Goal: Task Accomplishment & Management: Complete application form

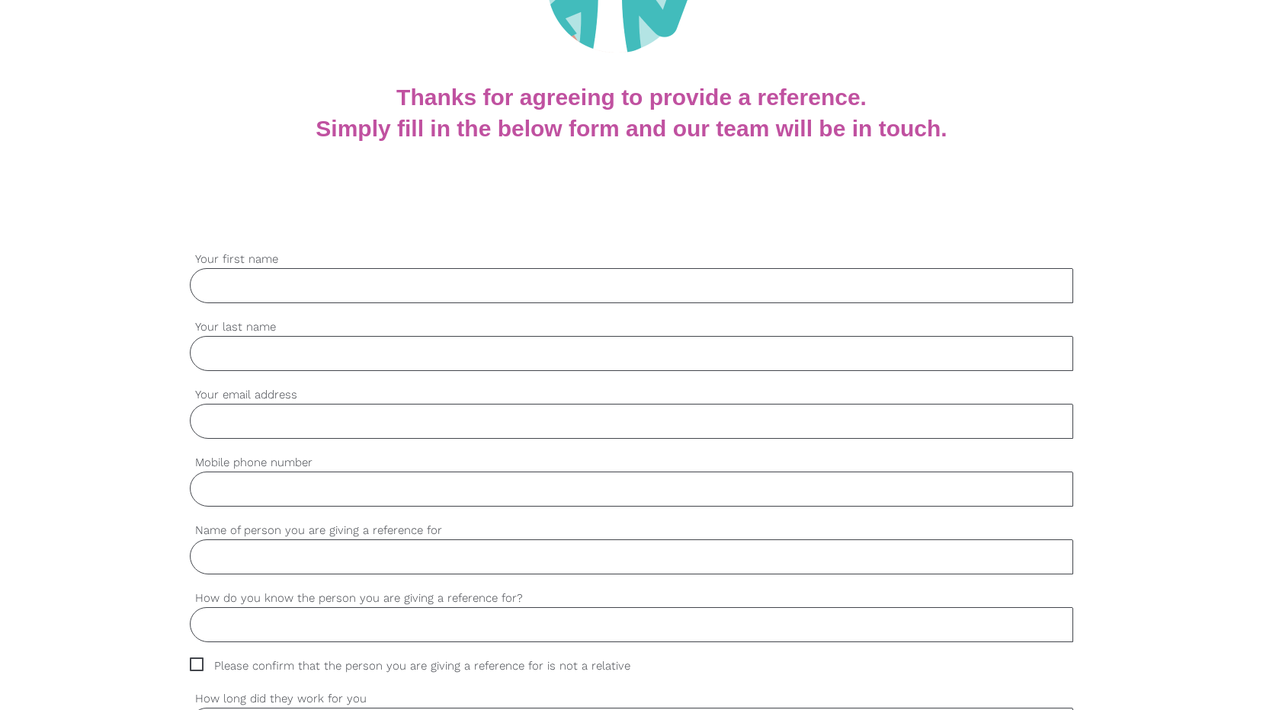
scroll to position [228, 0]
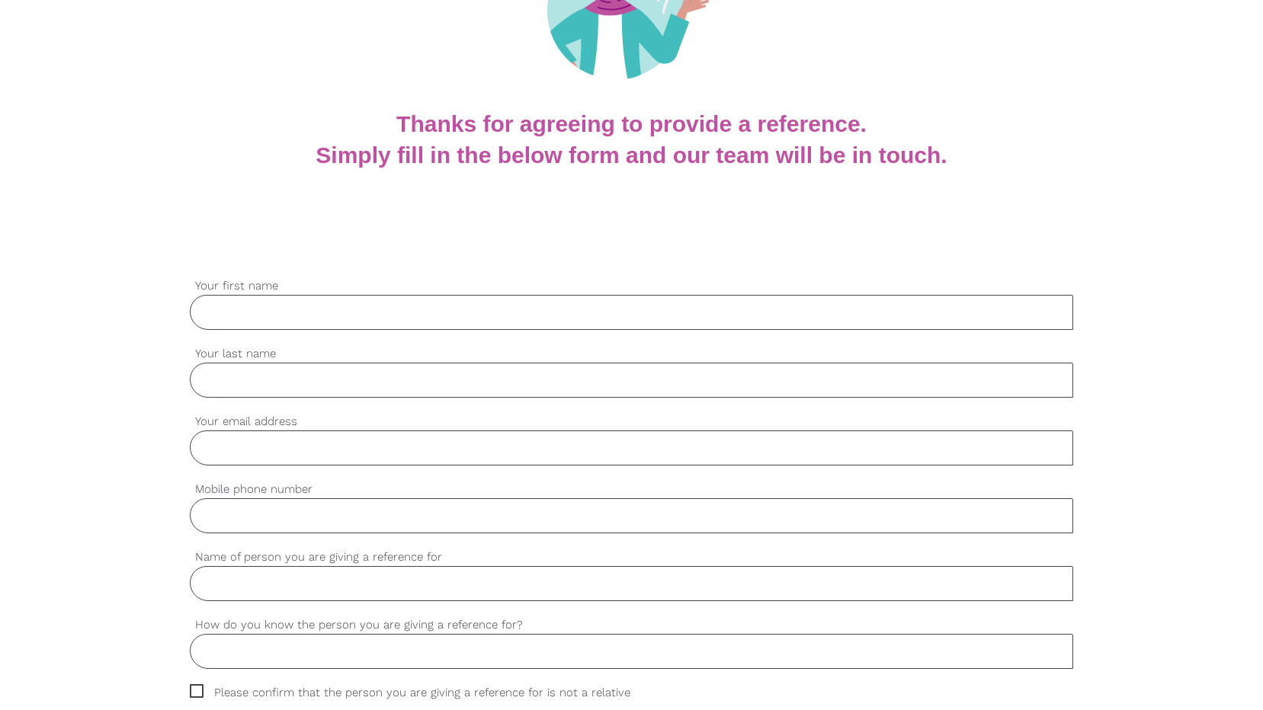
click at [264, 307] on input "Your first name" at bounding box center [632, 312] width 884 height 35
type input "[PERSON_NAME]"
click at [292, 450] on input "Your email address" at bounding box center [632, 448] width 884 height 35
type input "[PERSON_NAME][EMAIL_ADDRESS][PERSON_NAME][DOMAIN_NAME]"
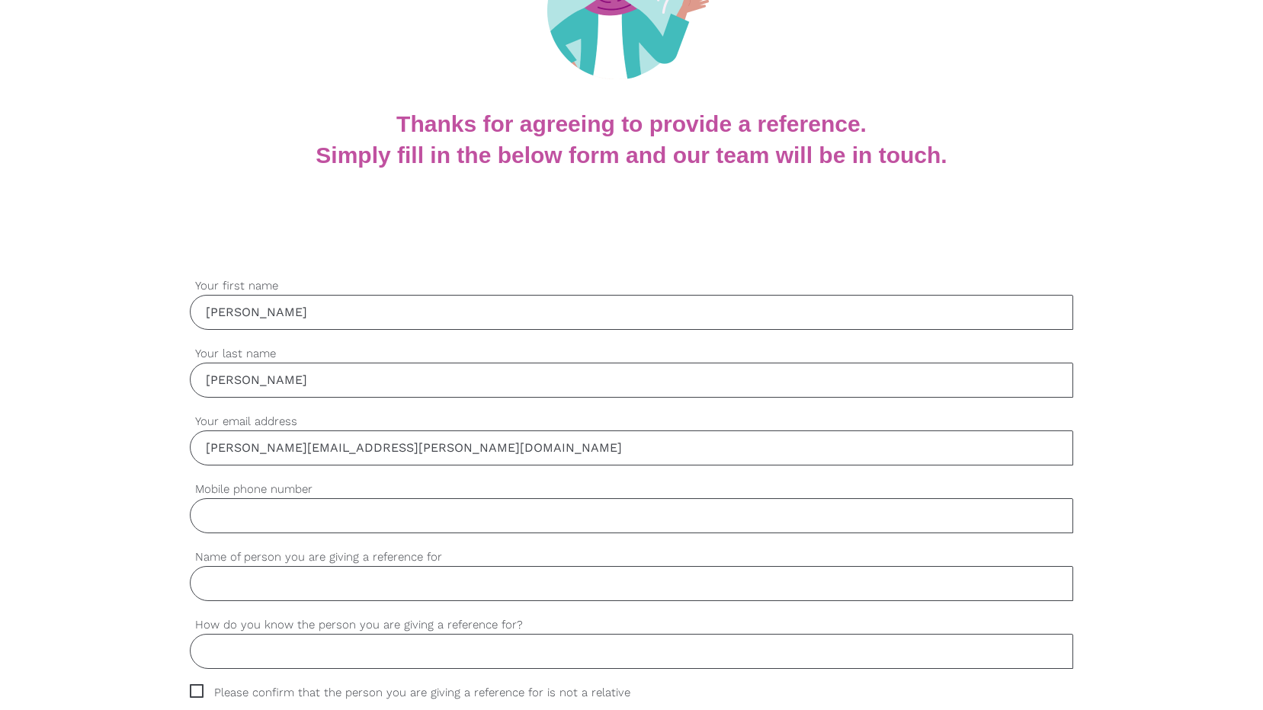
click at [334, 518] on input "Mobile phone number" at bounding box center [632, 515] width 884 height 35
type input "0403349763"
click at [378, 590] on input "Name of person you are giving a reference for" at bounding box center [632, 583] width 884 height 35
type input "f"
type input "[PERSON_NAME]"
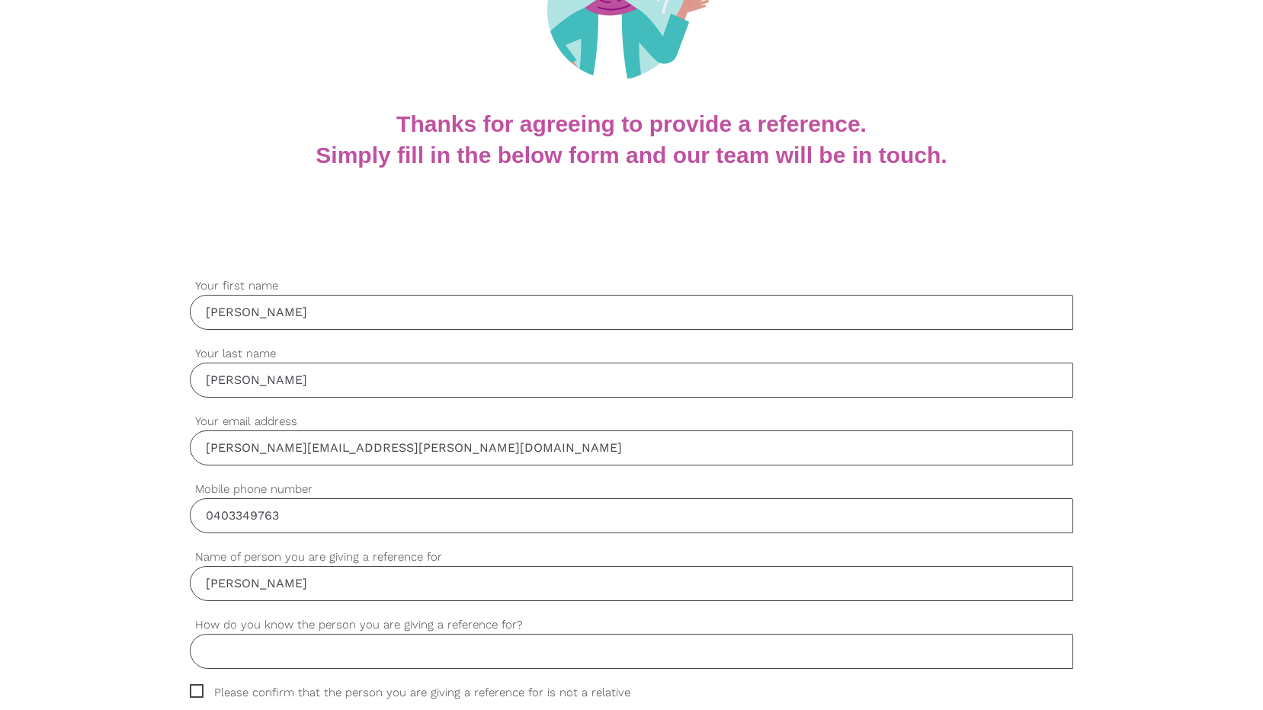
click at [256, 657] on input "How do you know the person you are giving a reference for?" at bounding box center [632, 651] width 884 height 35
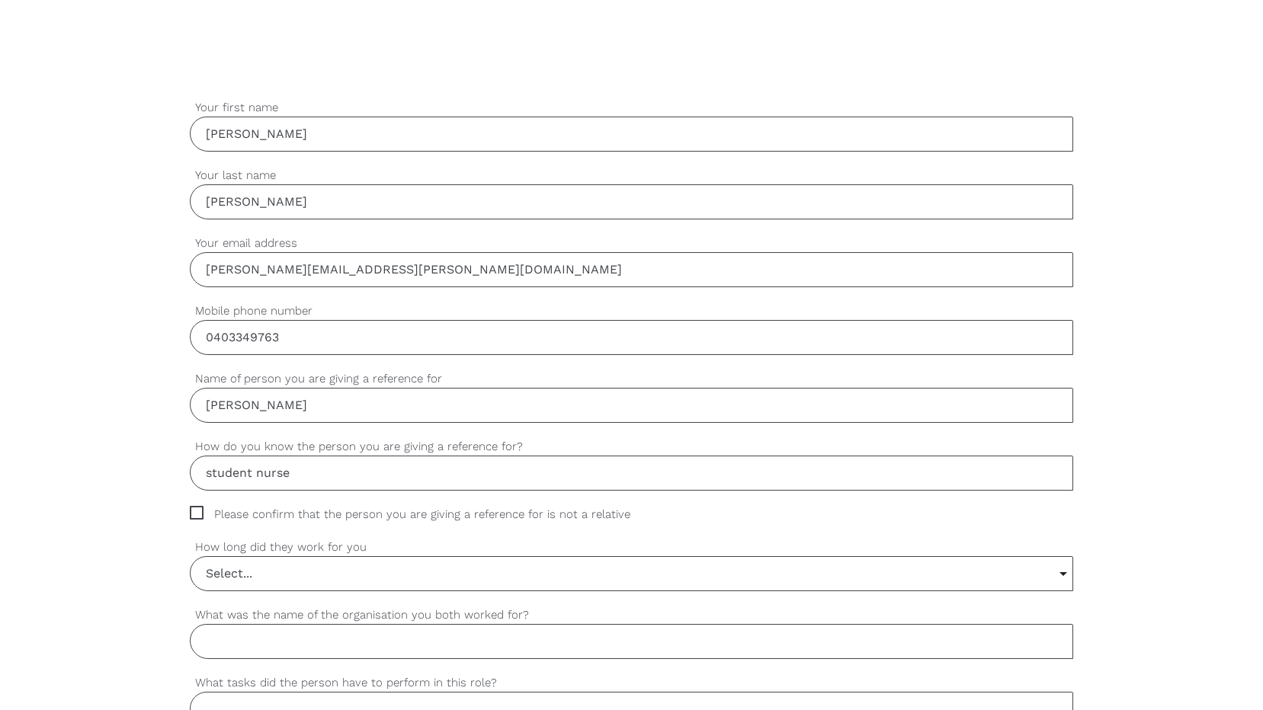
scroll to position [411, 0]
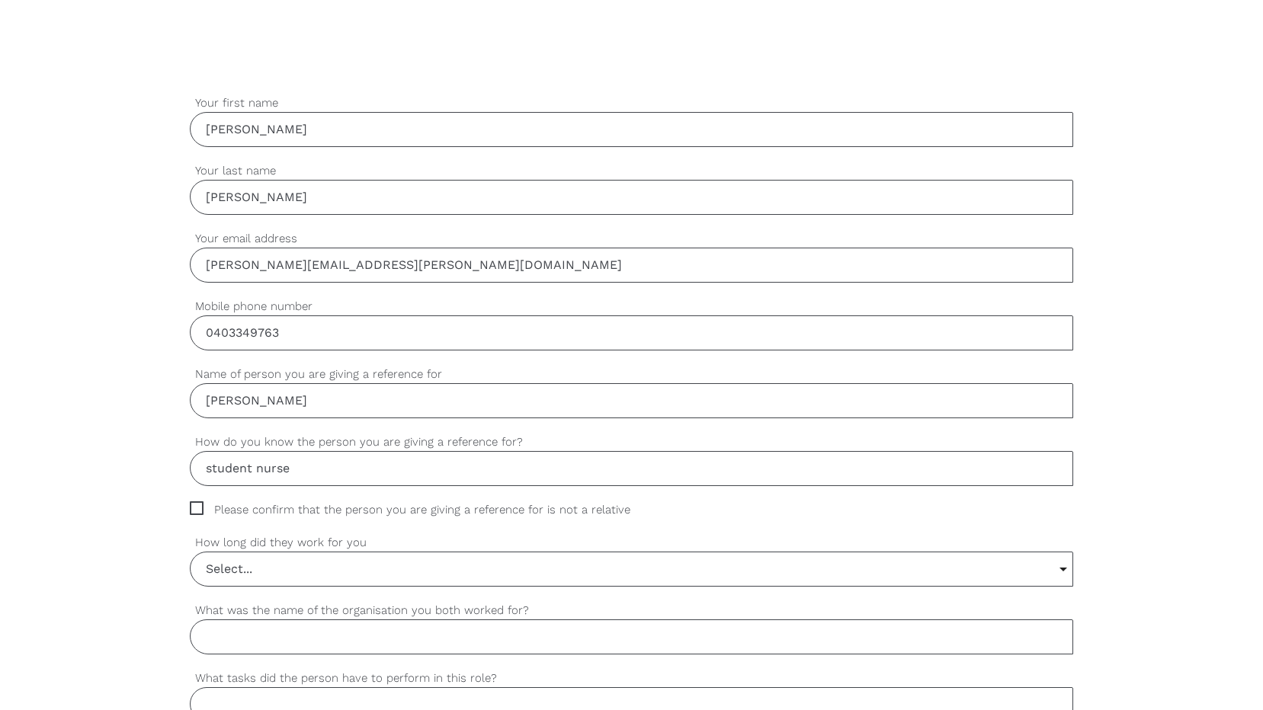
type input "student nurse"
click at [191, 506] on span "Please confirm that the person you are giving a reference for is not a relative" at bounding box center [424, 510] width 469 height 18
click at [191, 506] on input "Please confirm that the person you are giving a reference for is not a relative" at bounding box center [195, 506] width 10 height 10
checkbox input "true"
click at [1062, 569] on input "Select..." at bounding box center [632, 570] width 883 height 34
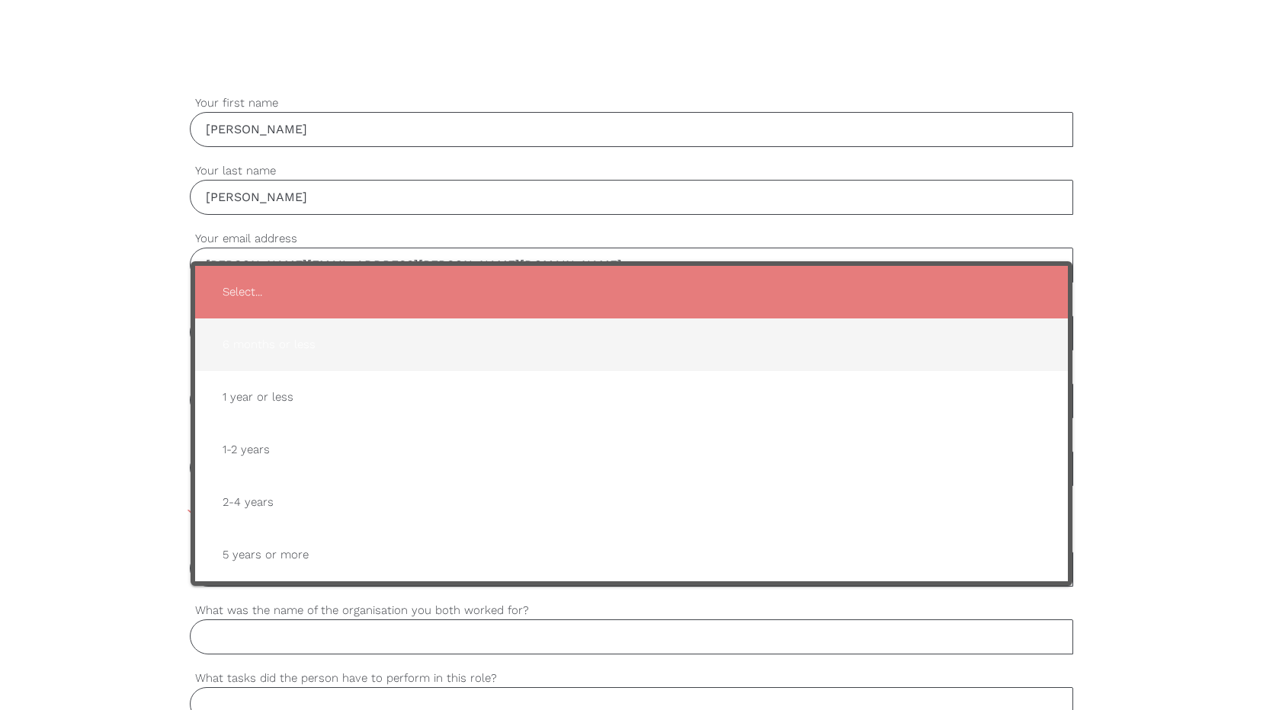
click at [271, 335] on span "6 months or less" at bounding box center [631, 344] width 843 height 37
type input "6 months or less"
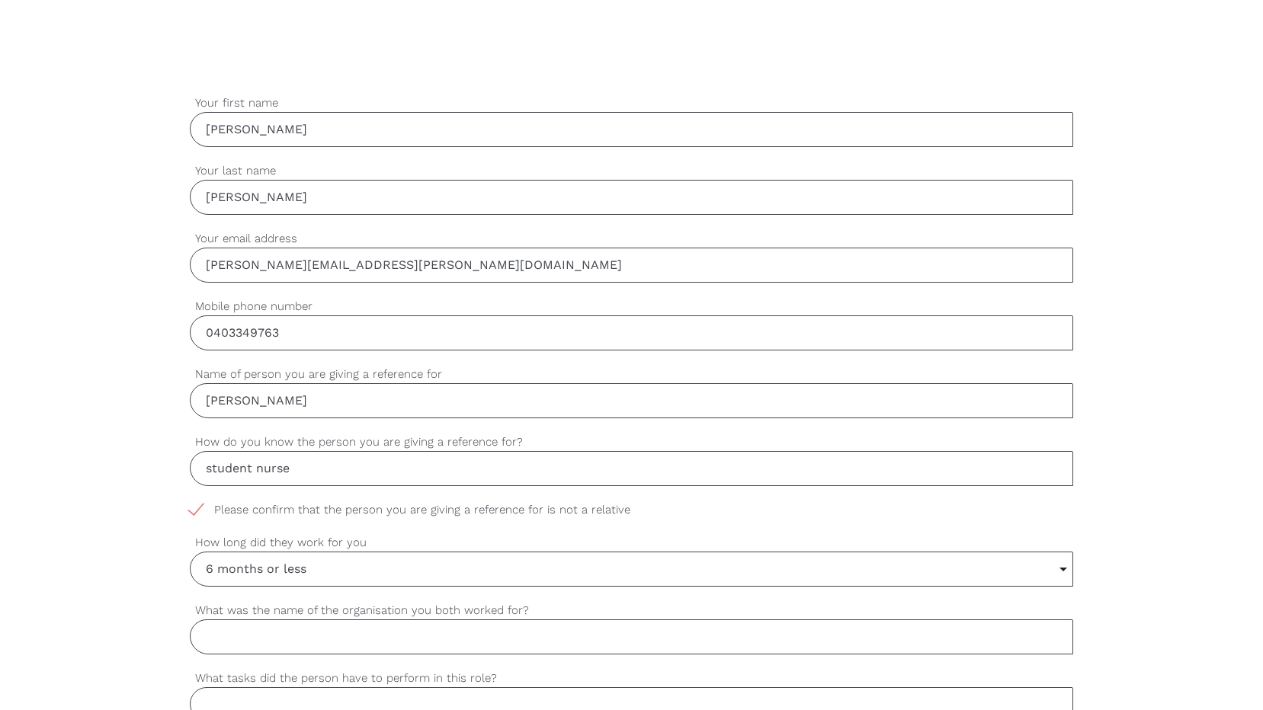
click at [268, 642] on input "What was the name of the organisation you both worked for?" at bounding box center [632, 637] width 884 height 35
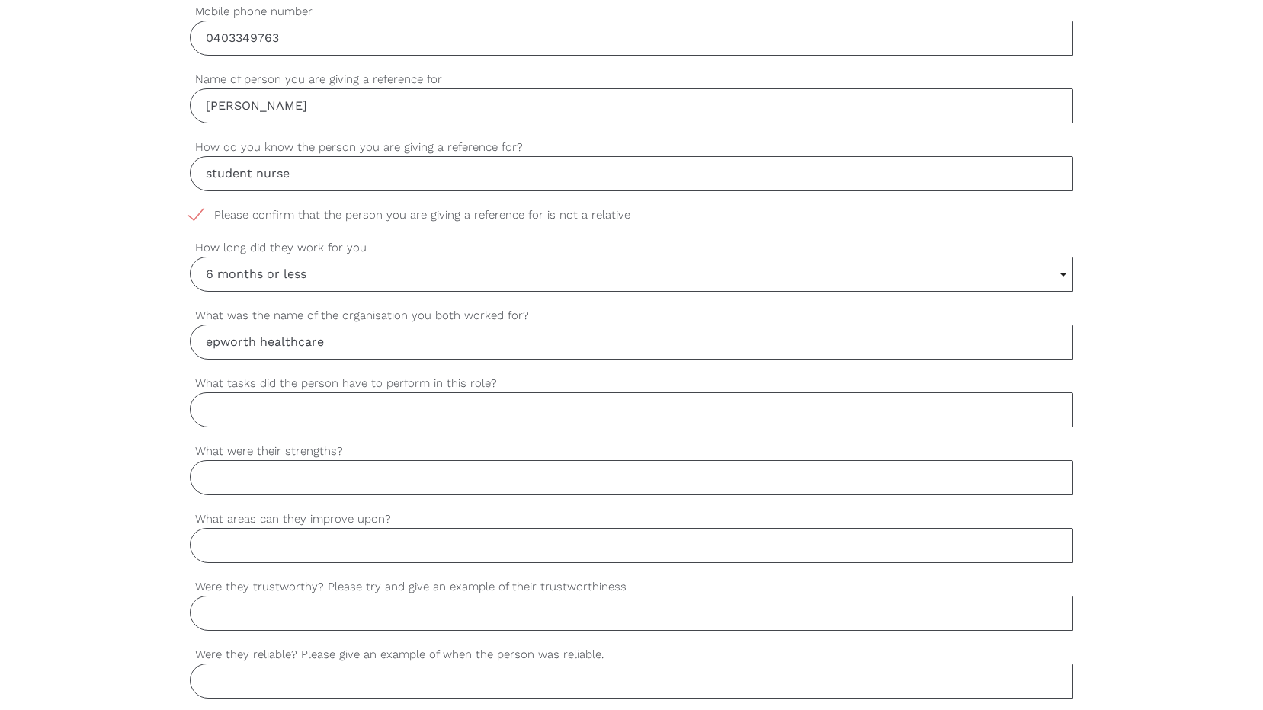
scroll to position [746, 0]
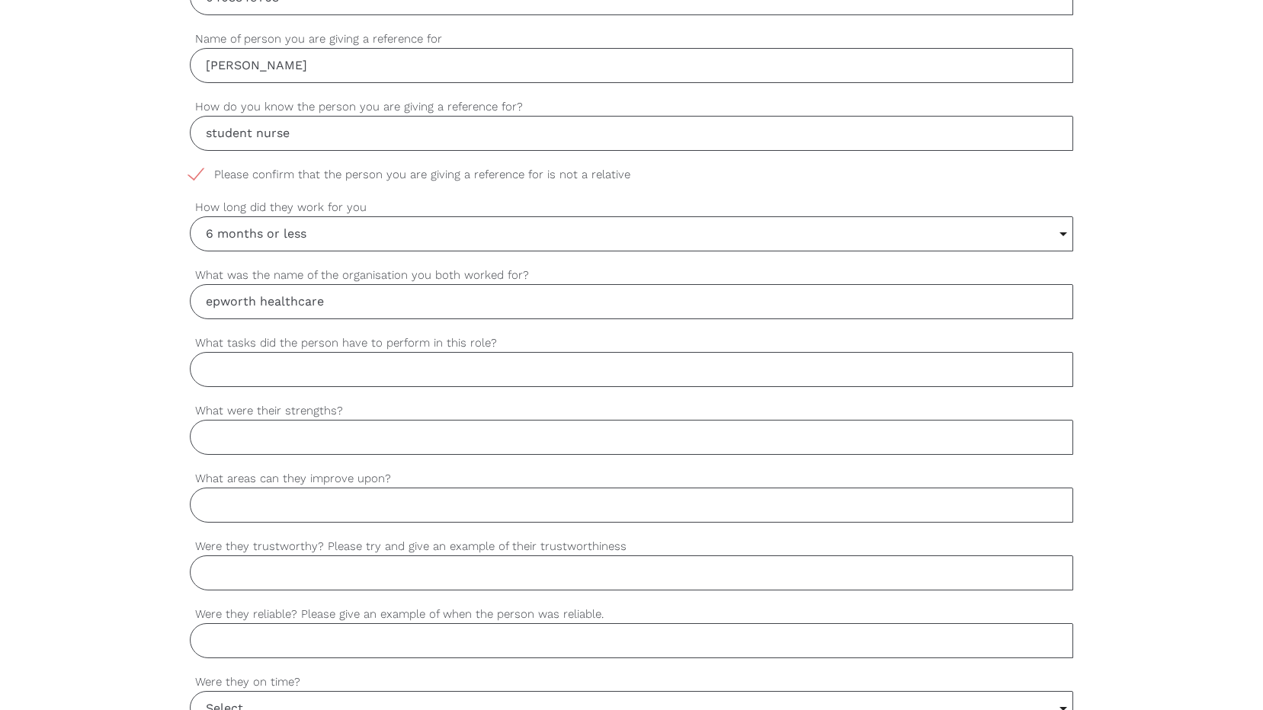
type input "epworth healthcare"
click at [240, 370] on input "What tasks did the person have to perform in this role?" at bounding box center [632, 369] width 884 height 35
type input "ADL'S,observations,bed making,wound dressing,progress notes,handover"
click at [258, 431] on input "What were their strengths?" at bounding box center [632, 437] width 884 height 35
type input "excellent communication"
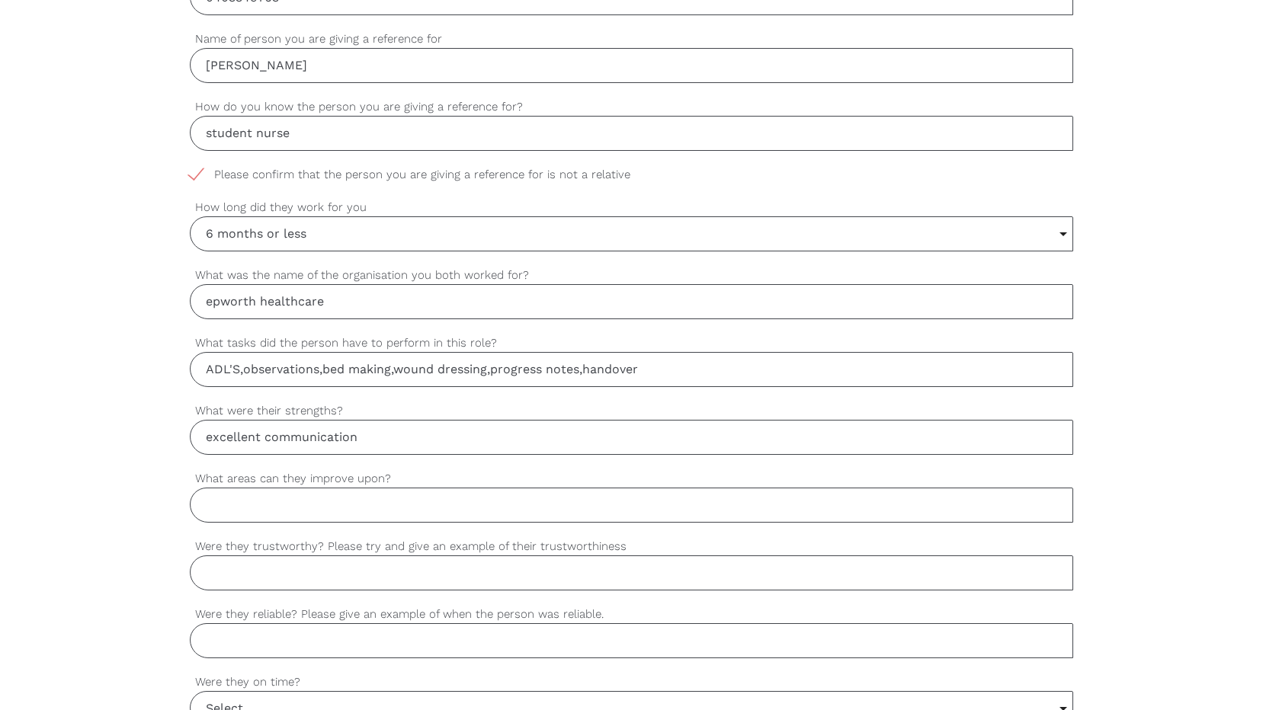
click at [296, 577] on input "Were they trustworthy? Please try and give an example of their trustworthiness" at bounding box center [632, 573] width 884 height 35
type input "yes"
click at [322, 647] on input "Were they reliable? Please give an example of when the person was reliable." at bounding box center [632, 640] width 884 height 35
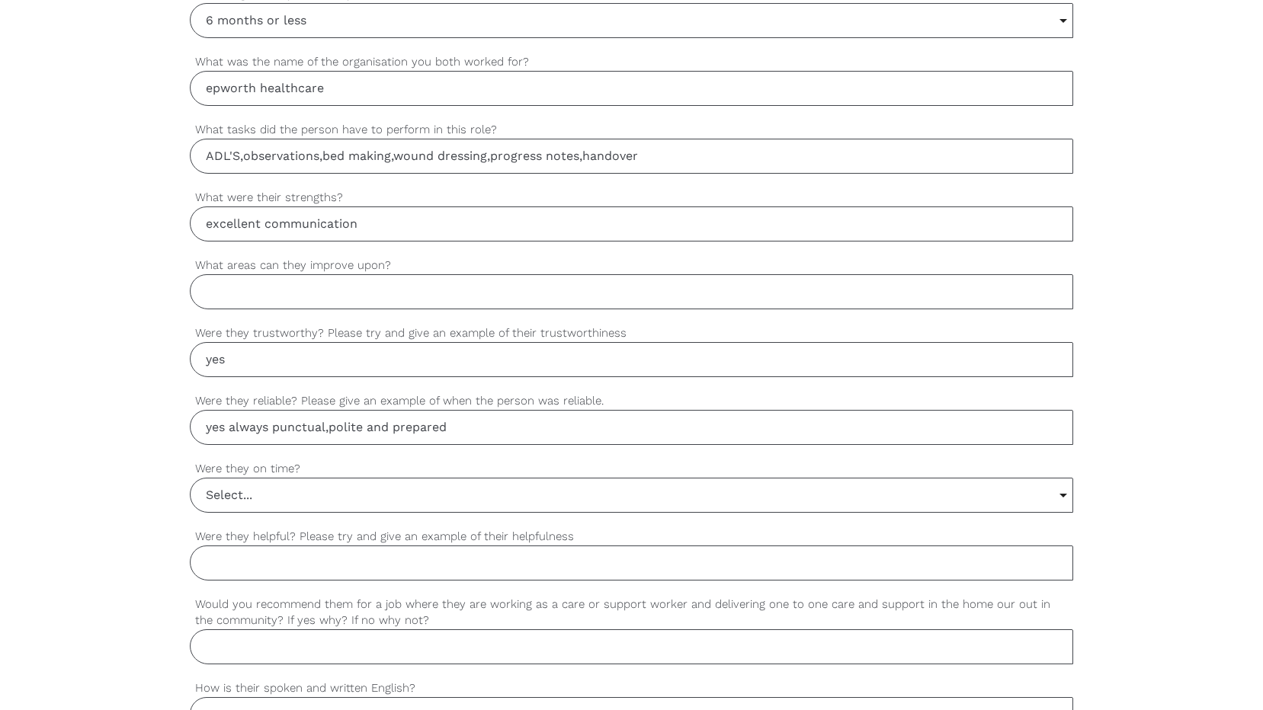
scroll to position [1021, 0]
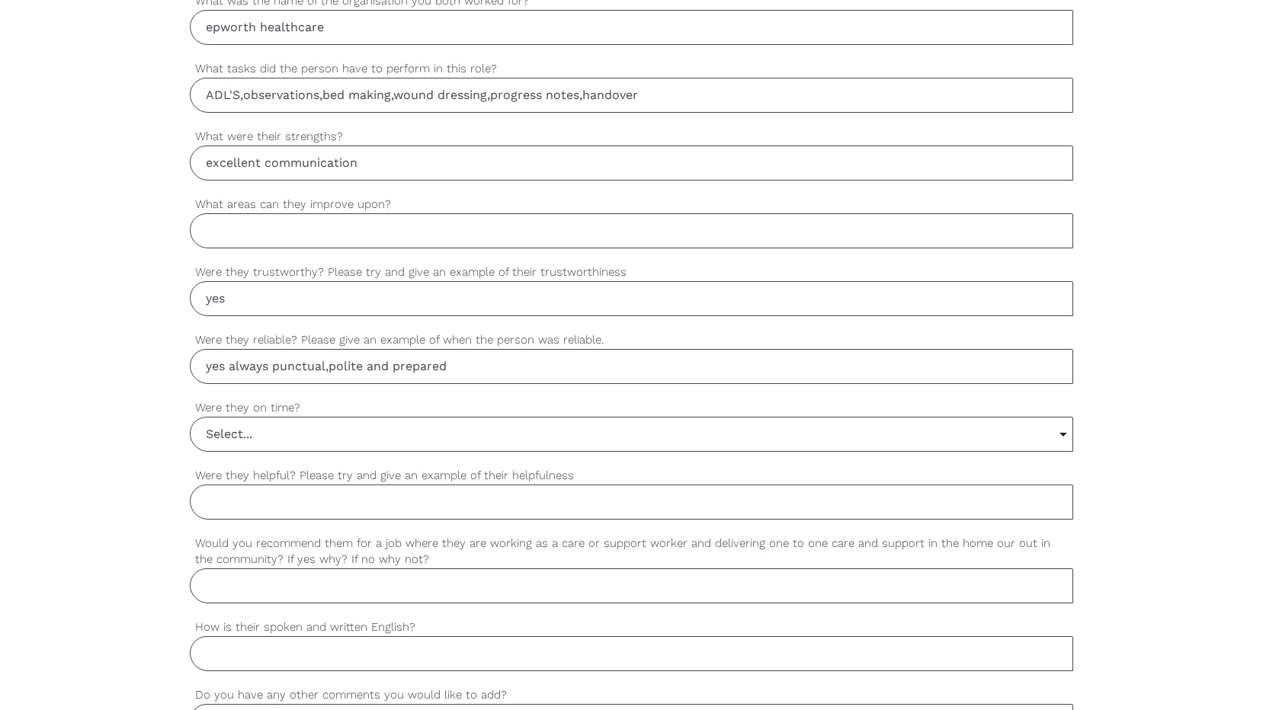
type input "yes always punctual,polite and prepared"
click at [1065, 432] on input "Select..." at bounding box center [632, 435] width 883 height 34
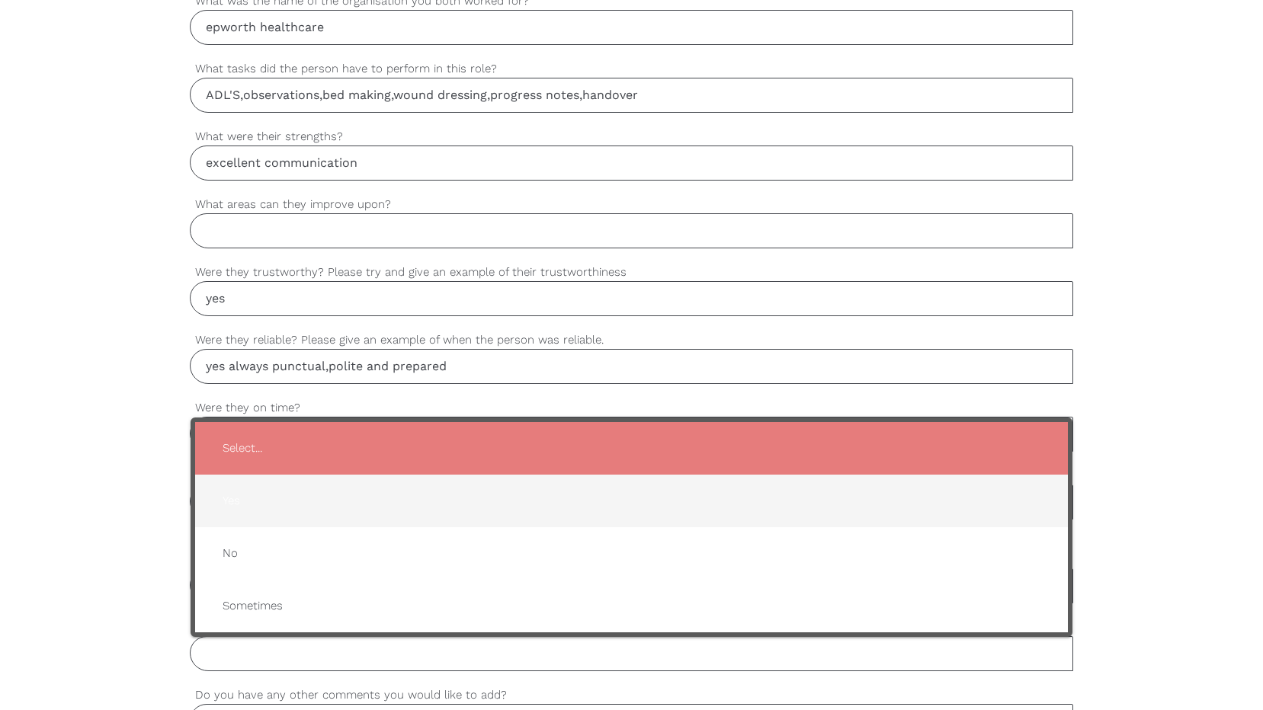
click at [226, 501] on span "Yes" at bounding box center [631, 500] width 843 height 37
type input "Yes"
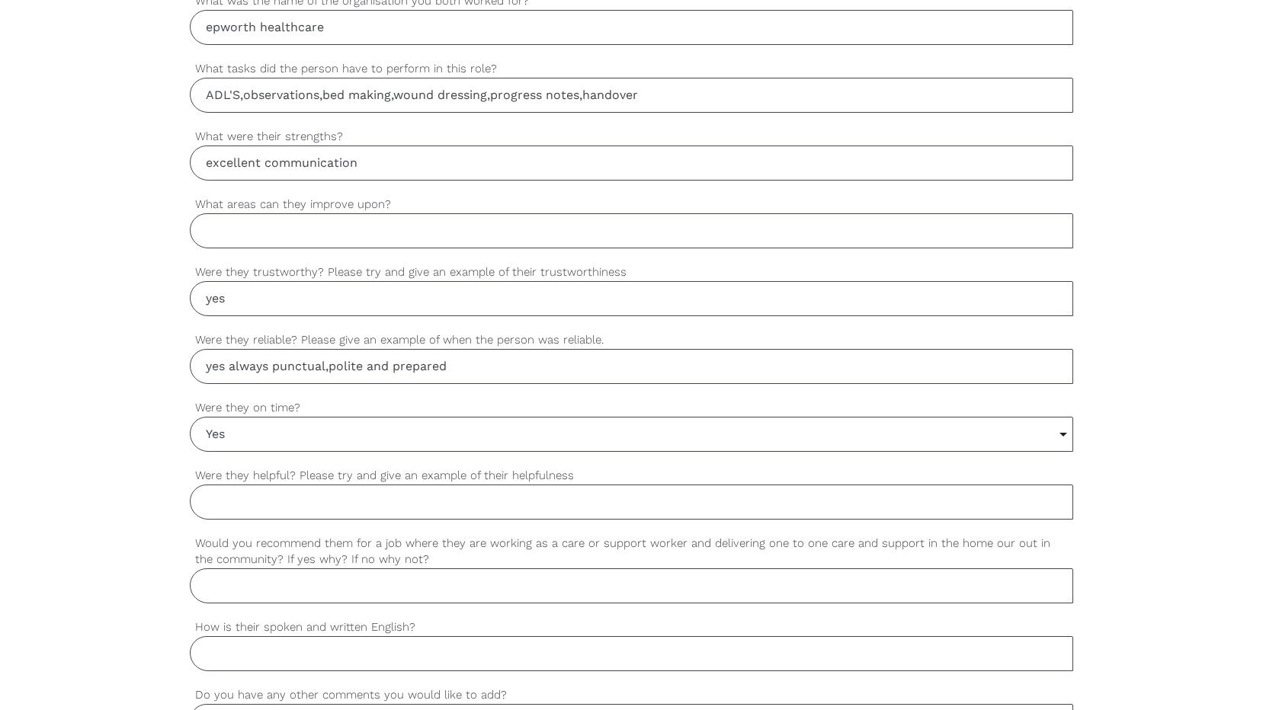
click at [263, 501] on input "Were they helpful? Please try and give an example of their helpfulness" at bounding box center [632, 502] width 884 height 35
type input "yes"
click at [359, 585] on input "Would you recommend them for a job where they are working as a care or support …" at bounding box center [632, 586] width 884 height 35
type input "yes"
click at [381, 659] on input "How is their spoken and written English?" at bounding box center [632, 653] width 884 height 35
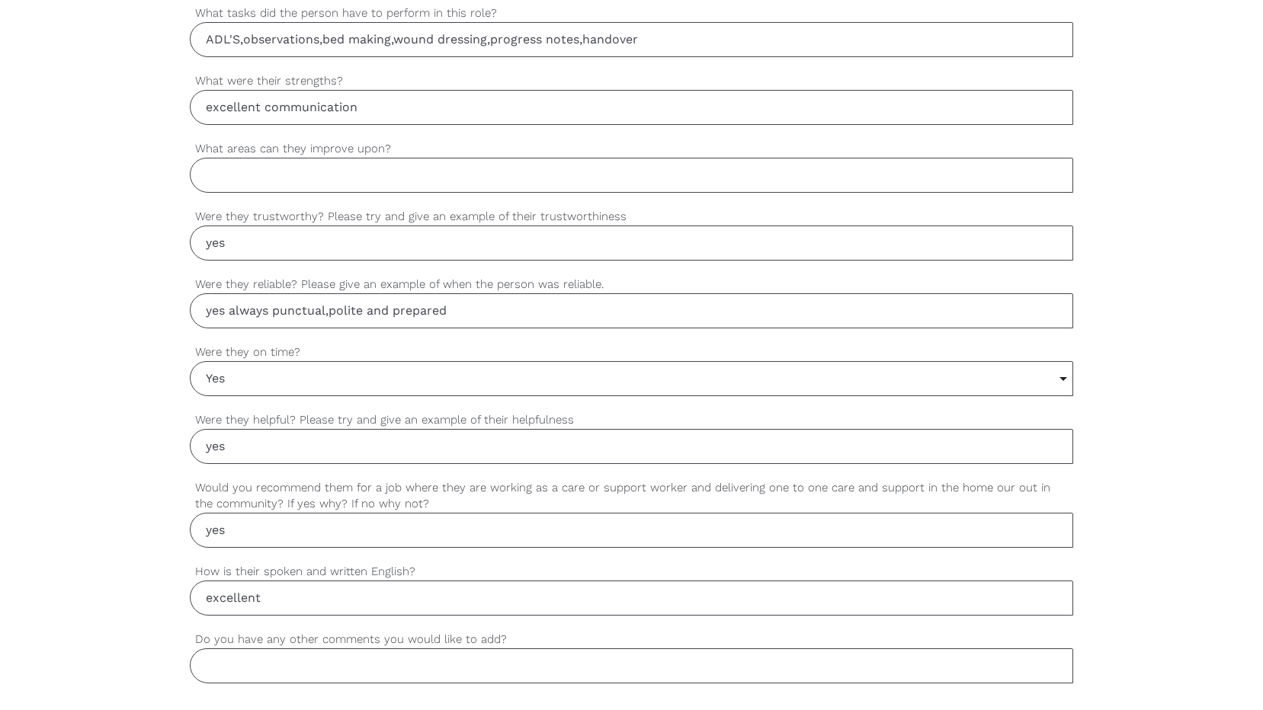
scroll to position [1178, 0]
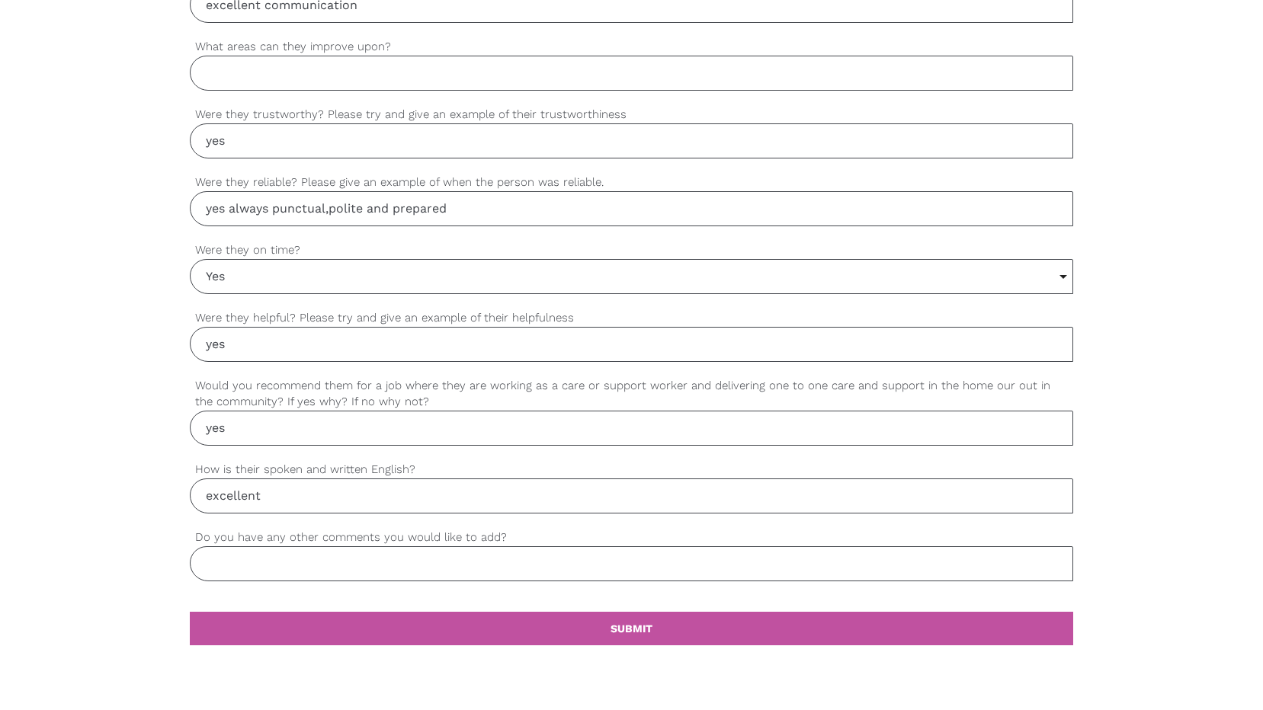
type input "excellent"
click at [257, 568] on input "Do you have any other comments you would like to add?" at bounding box center [632, 563] width 884 height 35
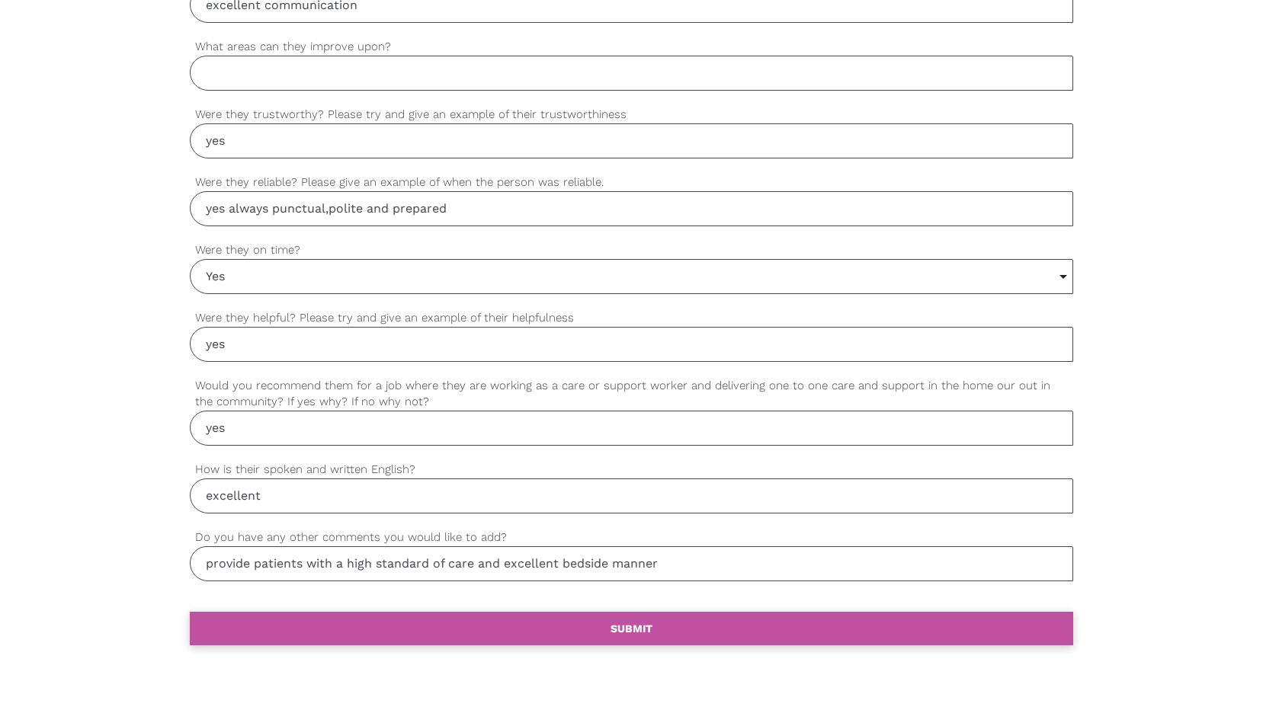
type input "provide patients with a high standard of care and excellent bedside manner"
click at [639, 629] on b "SUBMIT" at bounding box center [631, 629] width 42 height 12
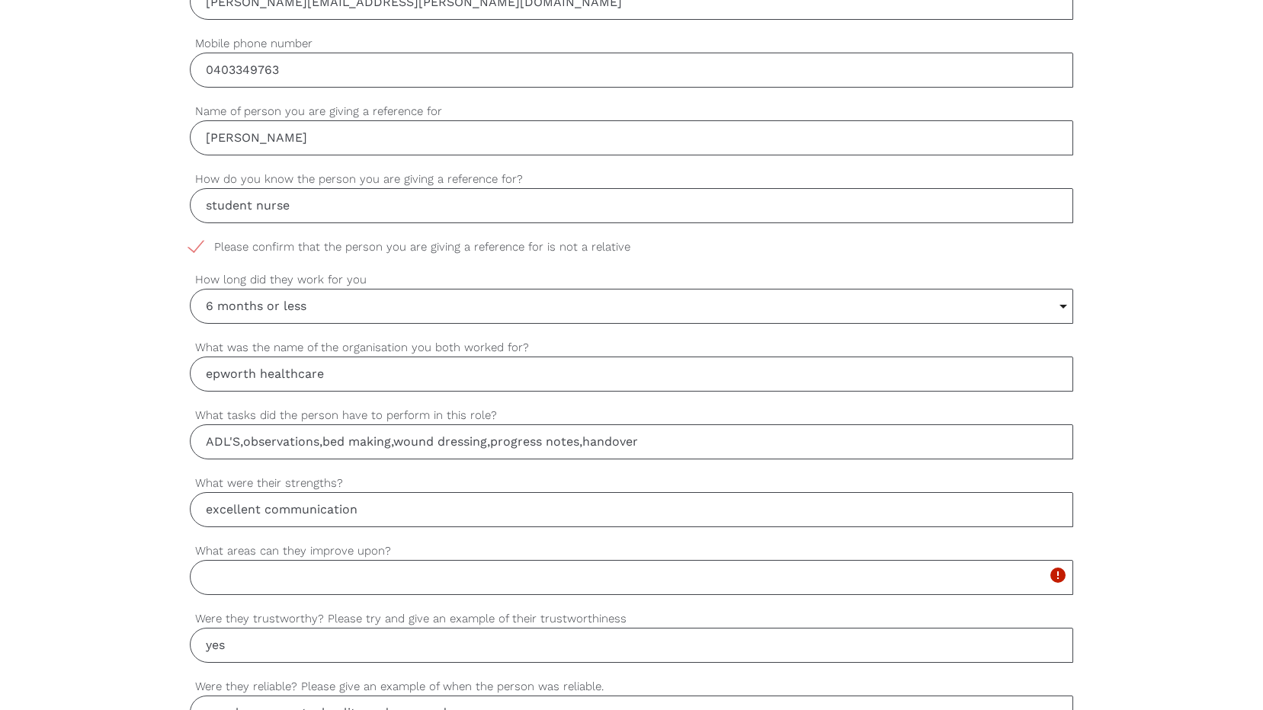
scroll to position [696, 0]
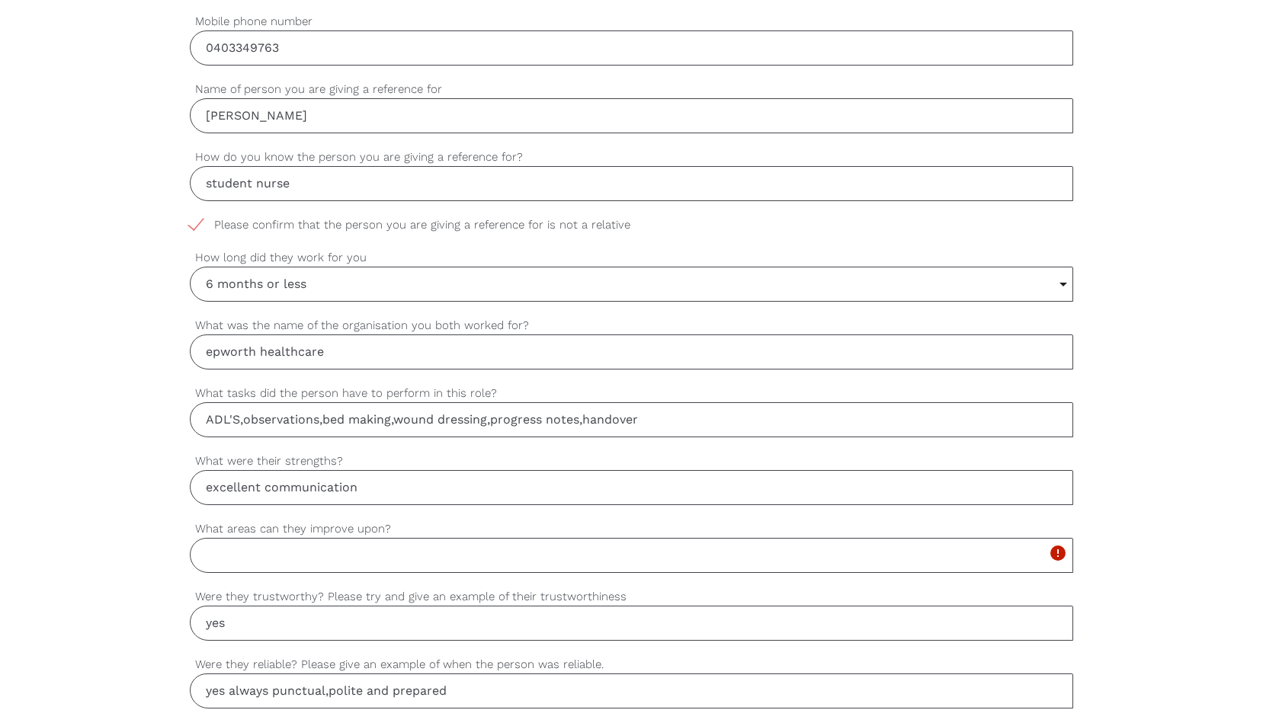
click at [340, 562] on input "What areas can they improve upon?" at bounding box center [632, 555] width 884 height 35
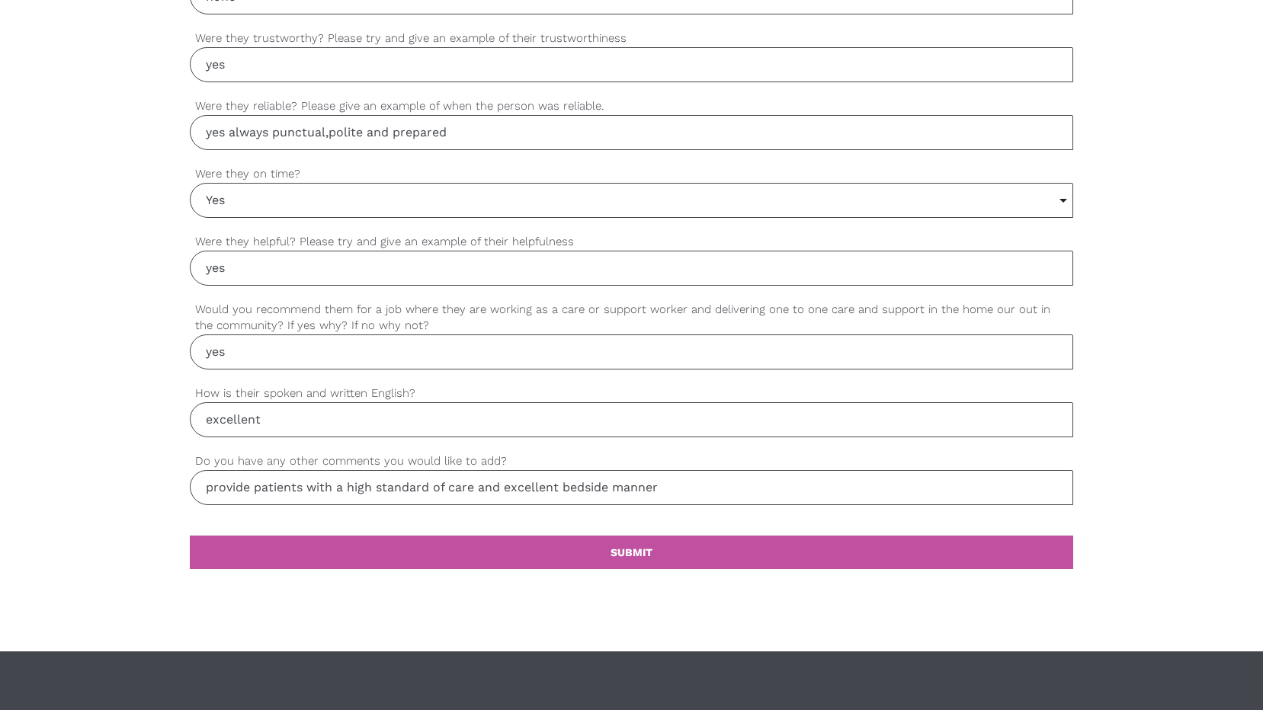
scroll to position [1356, 0]
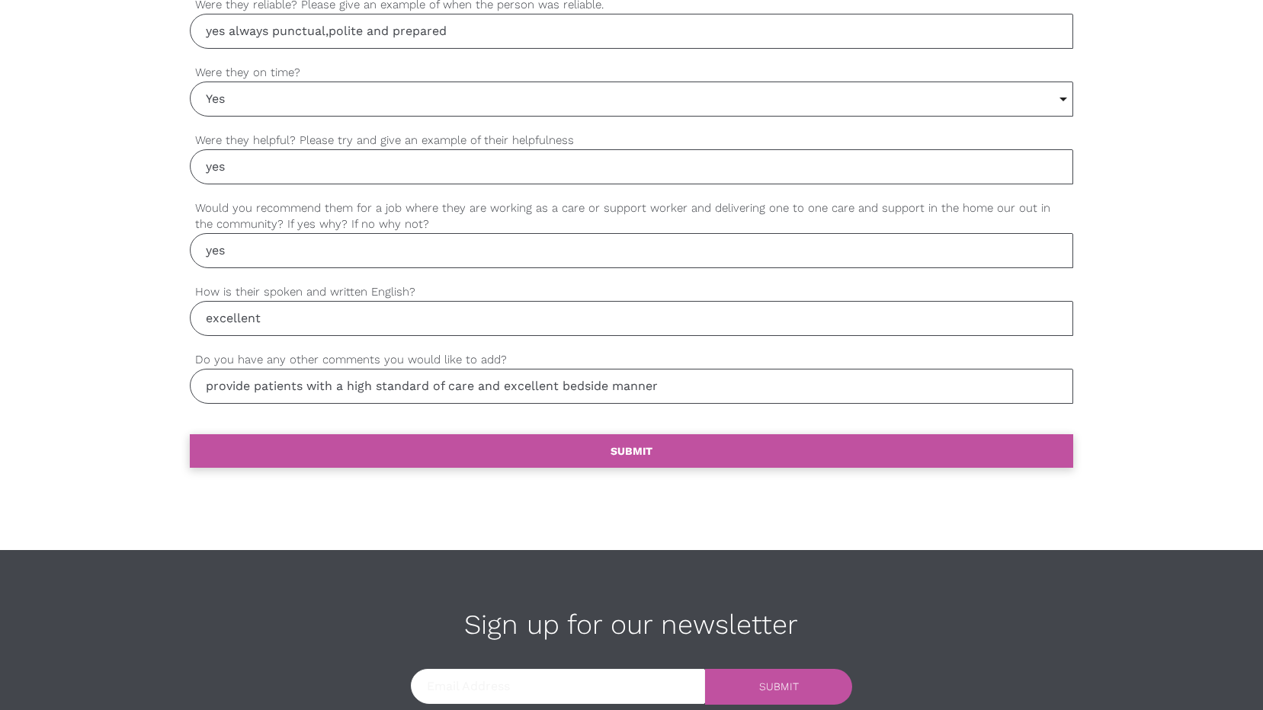
type input "none"
click at [626, 444] on link "settings SUBMIT" at bounding box center [632, 451] width 884 height 34
